Goal: Transaction & Acquisition: Download file/media

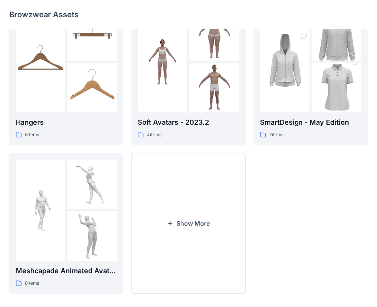
scroll to position [190, 0]
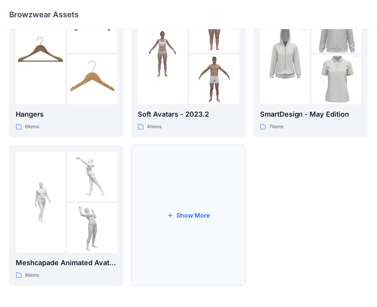
click at [182, 210] on button "Show More" at bounding box center [188, 215] width 114 height 141
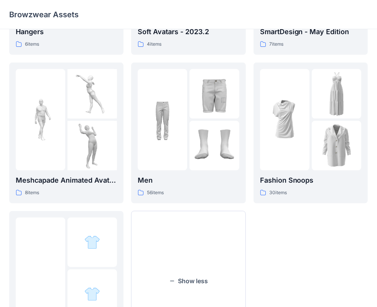
scroll to position [300, 0]
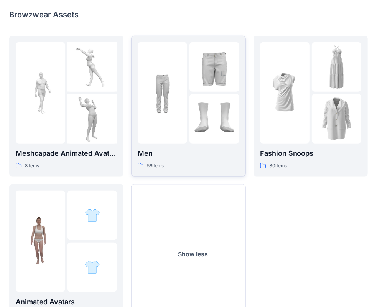
click at [175, 116] on img at bounding box center [163, 93] width 50 height 50
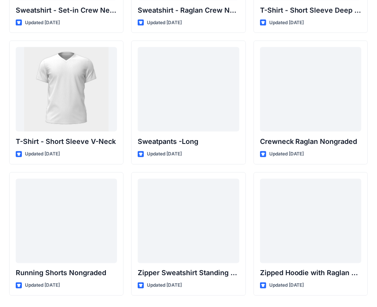
scroll to position [811, 0]
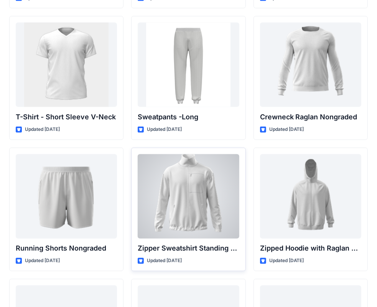
click at [201, 195] on div at bounding box center [188, 196] width 101 height 84
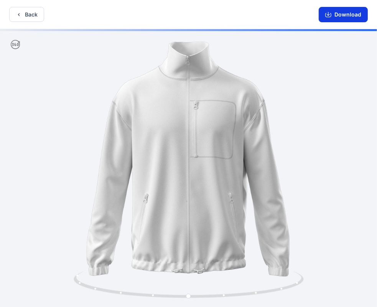
click at [336, 15] on button "Download" at bounding box center [343, 14] width 49 height 15
